Goal: Find contact information: Find contact information

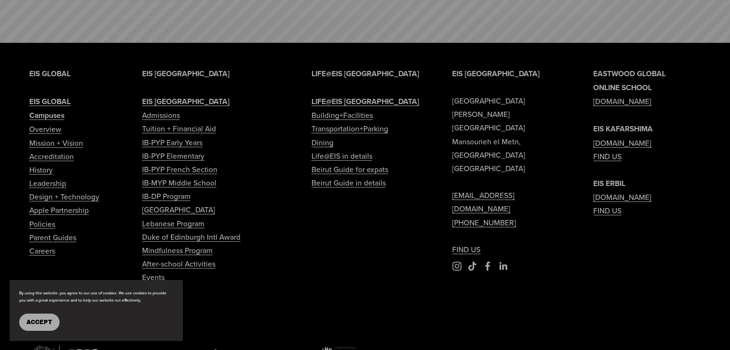
scroll to position [4128, 0]
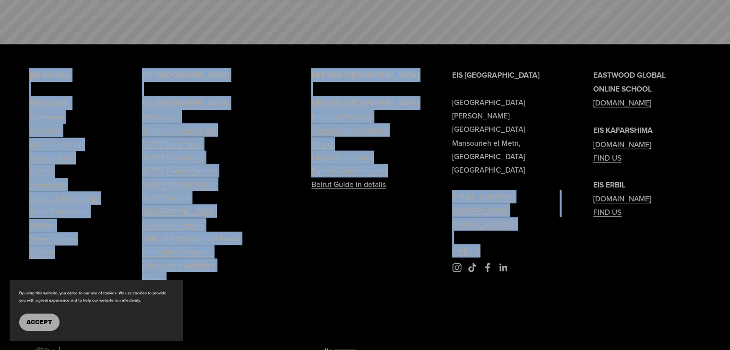
drag, startPoint x: 552, startPoint y: 139, endPoint x: 434, endPoint y: 137, distance: 118.1
click at [434, 137] on div "EIS [GEOGRAPHIC_DATA] [PERSON_NAME][GEOGRAPHIC_DATA] [EMAIL_ADDRESS][DOMAIN_NAM…" at bounding box center [365, 242] width 730 height 348
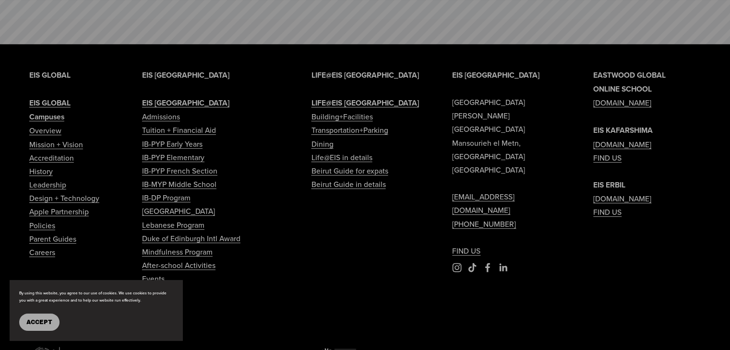
click at [434, 137] on div "EIS [GEOGRAPHIC_DATA] [PERSON_NAME][GEOGRAPHIC_DATA] [EMAIL_ADDRESS][DOMAIN_NAM…" at bounding box center [365, 242] width 730 height 348
drag, startPoint x: 527, startPoint y: 137, endPoint x: 442, endPoint y: 135, distance: 85.0
click at [442, 135] on div "EIS [GEOGRAPHIC_DATA] [PERSON_NAME][GEOGRAPHIC_DATA] [EMAIL_ADDRESS][DOMAIN_NAM…" at bounding box center [365, 242] width 730 height 348
copy link "[EMAIL_ADDRESS][DOMAIN_NAME]"
drag, startPoint x: 512, startPoint y: 154, endPoint x: 457, endPoint y: 150, distance: 55.3
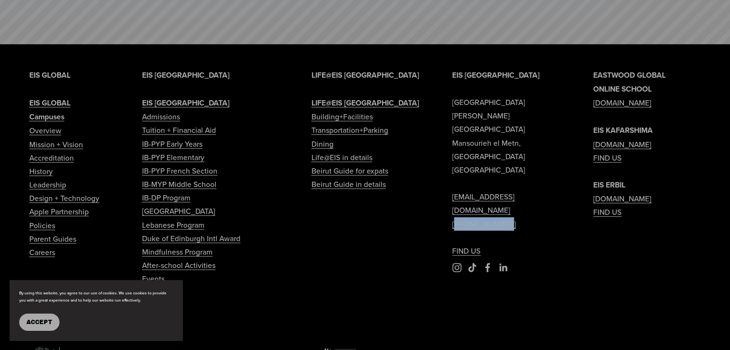
click at [457, 150] on p "EIS [GEOGRAPHIC_DATA] [PERSON_NAME][GEOGRAPHIC_DATA] [EMAIL_ADDRESS][DOMAIN_NAM…" at bounding box center [506, 163] width 108 height 190
copy link "961 4 409307"
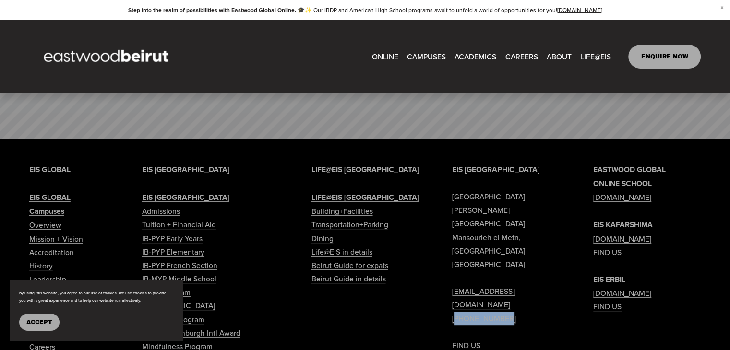
scroll to position [4032, 0]
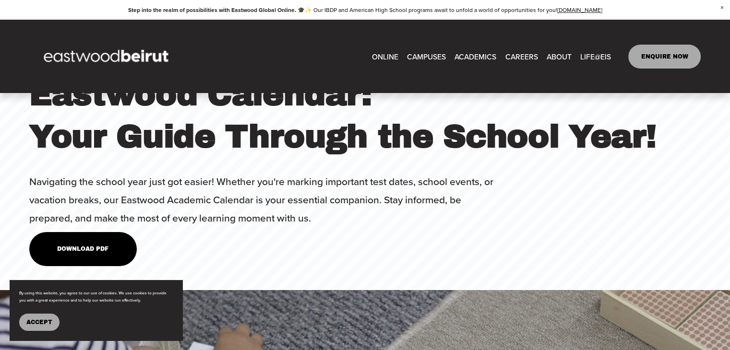
scroll to position [3215, 0]
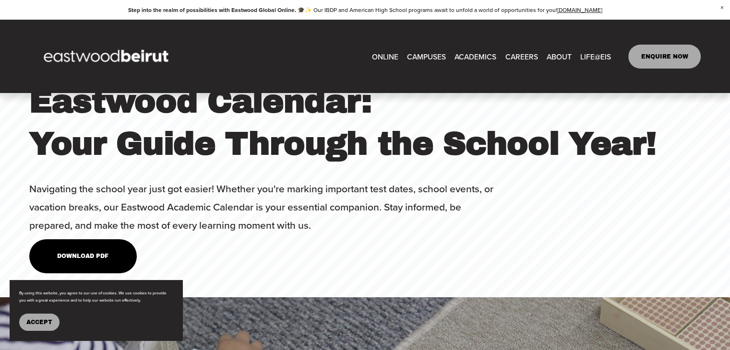
type input "*****"
